Goal: Task Accomplishment & Management: Use online tool/utility

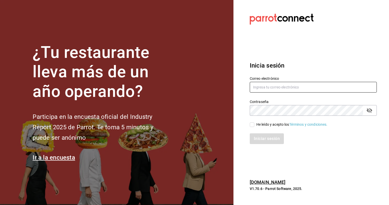
type input "[EMAIL_ADDRESS][PERSON_NAME][DOMAIN_NAME]"
click at [252, 124] on input "He leído y acepto los Términos y condiciones." at bounding box center [252, 124] width 5 height 5
checkbox input "true"
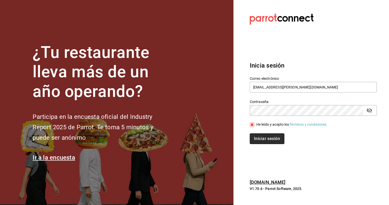
click at [263, 141] on button "Iniciar sesión" at bounding box center [267, 138] width 35 height 11
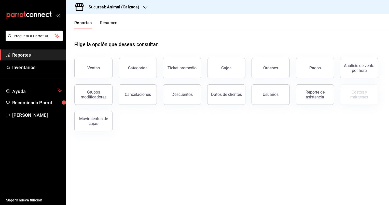
click at [144, 6] on icon "button" at bounding box center [145, 7] width 4 height 4
click at [105, 34] on span "Mochomos (Metepec)" at bounding box center [87, 33] width 35 height 5
click at [97, 70] on div "Ventas" at bounding box center [93, 67] width 12 height 5
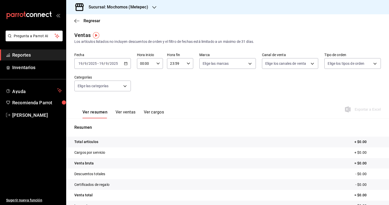
click at [123, 65] on div "[DATE] [DATE] - [DATE] [DATE]" at bounding box center [102, 63] width 57 height 11
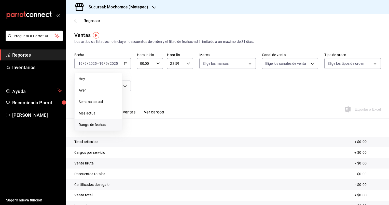
click at [94, 129] on li "Rango de fechas" at bounding box center [99, 124] width 48 height 11
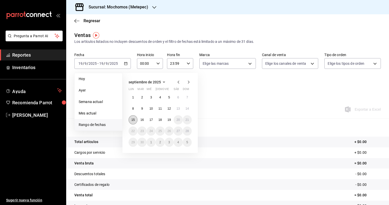
click at [133, 120] on abbr "15" at bounding box center [132, 120] width 3 height 4
click at [170, 120] on abbr "19" at bounding box center [169, 120] width 3 height 4
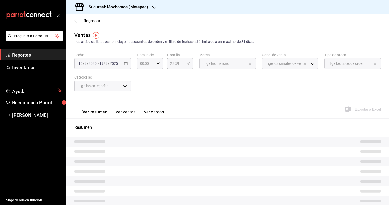
click at [156, 62] on icon "button" at bounding box center [158, 64] width 4 height 4
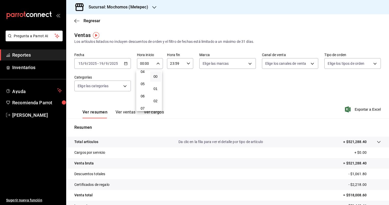
click at [145, 87] on button "05" at bounding box center [142, 84] width 11 height 10
type input "05:00"
click at [156, 78] on span "00" at bounding box center [155, 76] width 5 height 4
click at [188, 64] on div at bounding box center [194, 102] width 389 height 205
click at [188, 64] on icon "button" at bounding box center [189, 64] width 4 height 4
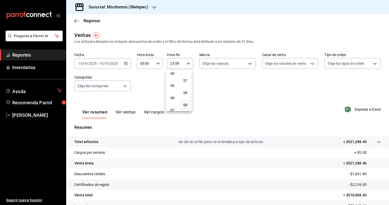
scroll to position [52, 0]
click at [174, 86] on span "05" at bounding box center [172, 85] width 5 height 4
type input "05:59"
click at [249, 64] on div at bounding box center [194, 102] width 389 height 205
click at [249, 64] on body "Pregunta a Parrot AI Reportes Inventarios Ayuda Recomienda Parrot [PERSON_NAME]…" at bounding box center [194, 102] width 389 height 205
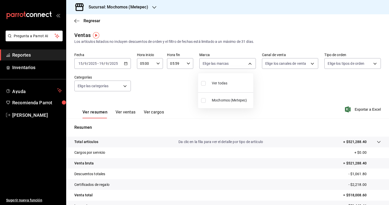
click at [204, 100] on input "checkbox" at bounding box center [203, 100] width 5 height 5
checkbox input "true"
type input "2365f74e-aa6b-4392-bdf2-72765591bddf"
checkbox input "true"
click at [309, 64] on div at bounding box center [194, 102] width 389 height 205
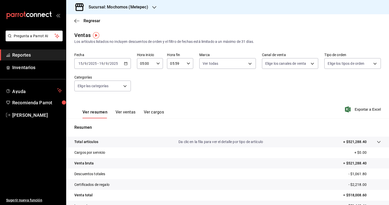
click at [309, 64] on body "Pregunta a Parrot AI Reportes Inventarios Ayuda Recomienda Parrot [PERSON_NAME]…" at bounding box center [194, 102] width 389 height 205
click at [265, 83] on input "checkbox" at bounding box center [265, 83] width 5 height 5
checkbox input "true"
type input "PARROT,UBER_EATS,RAPPI,DIDI_FOOD,ONLINE"
checkbox input "true"
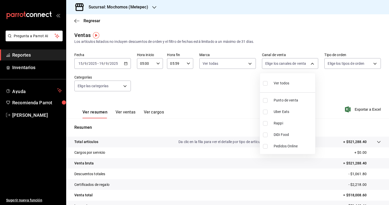
checkbox input "true"
click at [372, 64] on div at bounding box center [194, 102] width 389 height 205
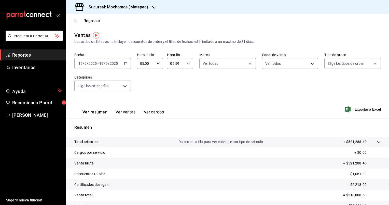
click at [372, 64] on div "Ver todos Punto de venta Uber Eats Rappi DiDi Food Pedidos Online" at bounding box center [194, 102] width 389 height 205
click at [372, 64] on body "Pregunta a Parrot AI Reportes Inventarios Ayuda Recomienda Parrot [PERSON_NAME]…" at bounding box center [194, 102] width 389 height 205
click at [327, 81] on input "checkbox" at bounding box center [327, 83] width 5 height 5
checkbox input "true"
type input "3a236ed8-2e24-47ca-8e59-ead494492482,da8509e8-5fca-4f62-958e-973104937870,EXTER…"
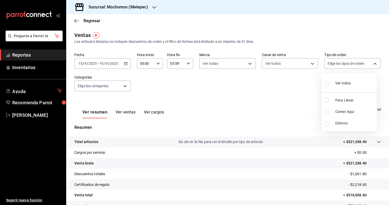
checkbox input "true"
click at [124, 86] on div at bounding box center [194, 102] width 389 height 205
click at [124, 86] on body "Pregunta a Parrot AI Reportes Inventarios Ayuda Recomienda Parrot [PERSON_NAME]…" at bounding box center [194, 102] width 389 height 205
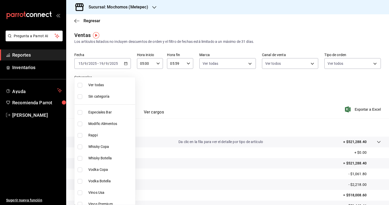
click at [82, 86] on input "checkbox" at bounding box center [80, 85] width 5 height 5
checkbox input "true"
type input "c9cbc288-c827-488d-81f5-370afefb1912,46081463-7037-4dd2-a9ab-e56ff6a8fa7c,bf958…"
checkbox input "true"
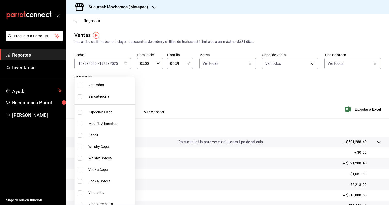
checkbox input "true"
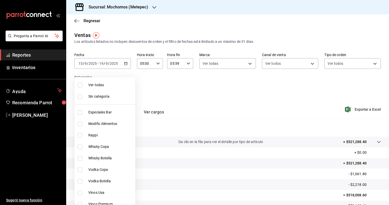
checkbox input "true"
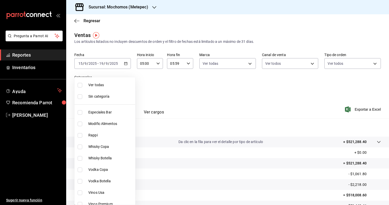
checkbox input "true"
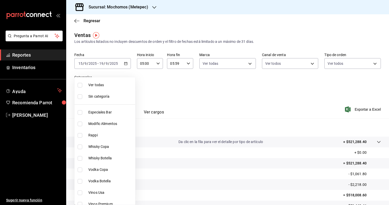
checkbox input "true"
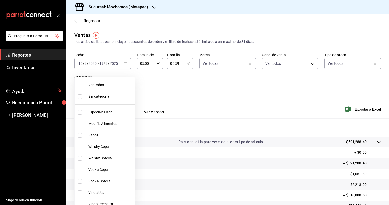
checkbox input "true"
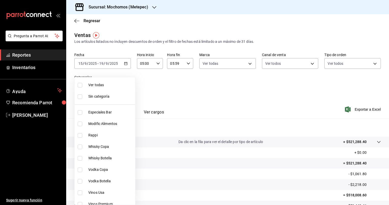
checkbox input "true"
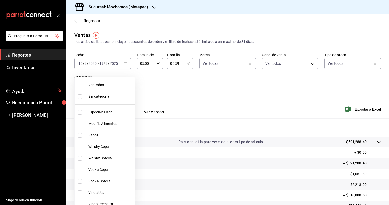
checkbox input "true"
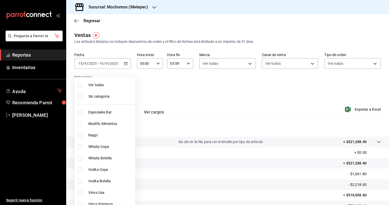
checkbox input "true"
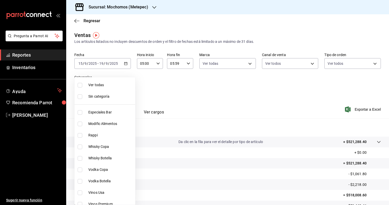
checkbox input "true"
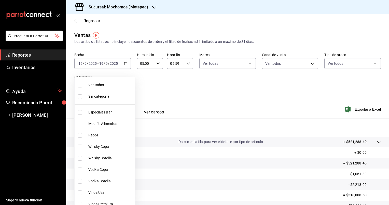
checkbox input "true"
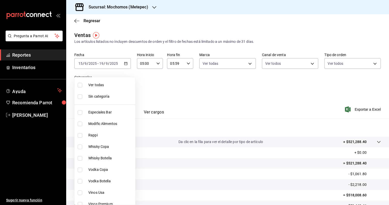
checkbox input "true"
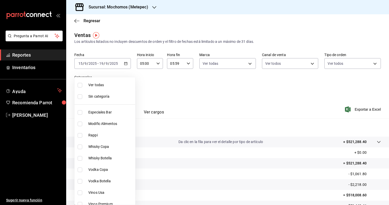
checkbox input "true"
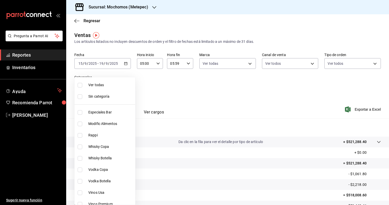
checkbox input "true"
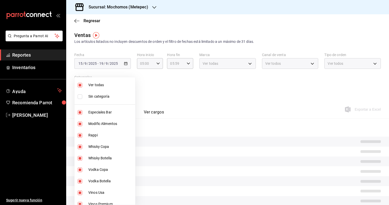
click at [79, 97] on input "checkbox" at bounding box center [80, 96] width 5 height 5
checkbox input "true"
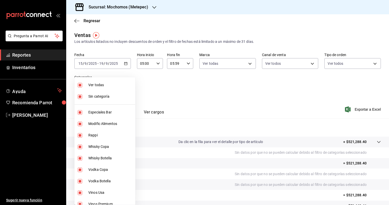
click at [362, 109] on div at bounding box center [194, 102] width 389 height 205
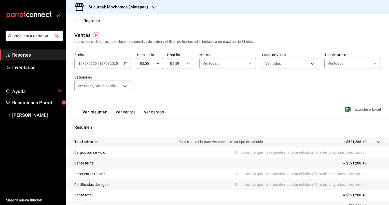
click at [358, 110] on span "Exportar a Excel" at bounding box center [363, 109] width 35 height 6
